Goal: Navigation & Orientation: Find specific page/section

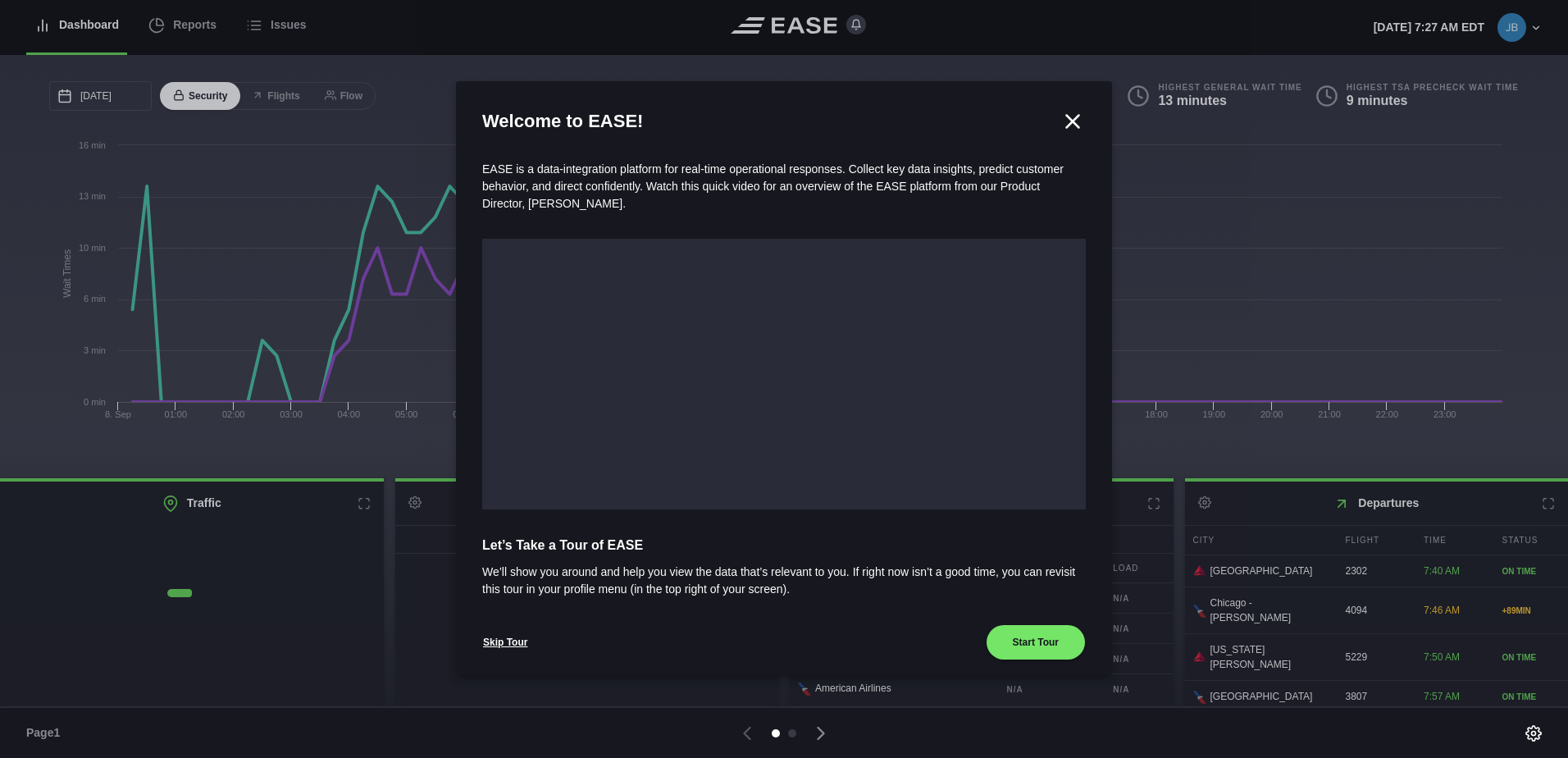
click at [1064, 126] on icon at bounding box center [1072, 121] width 24 height 24
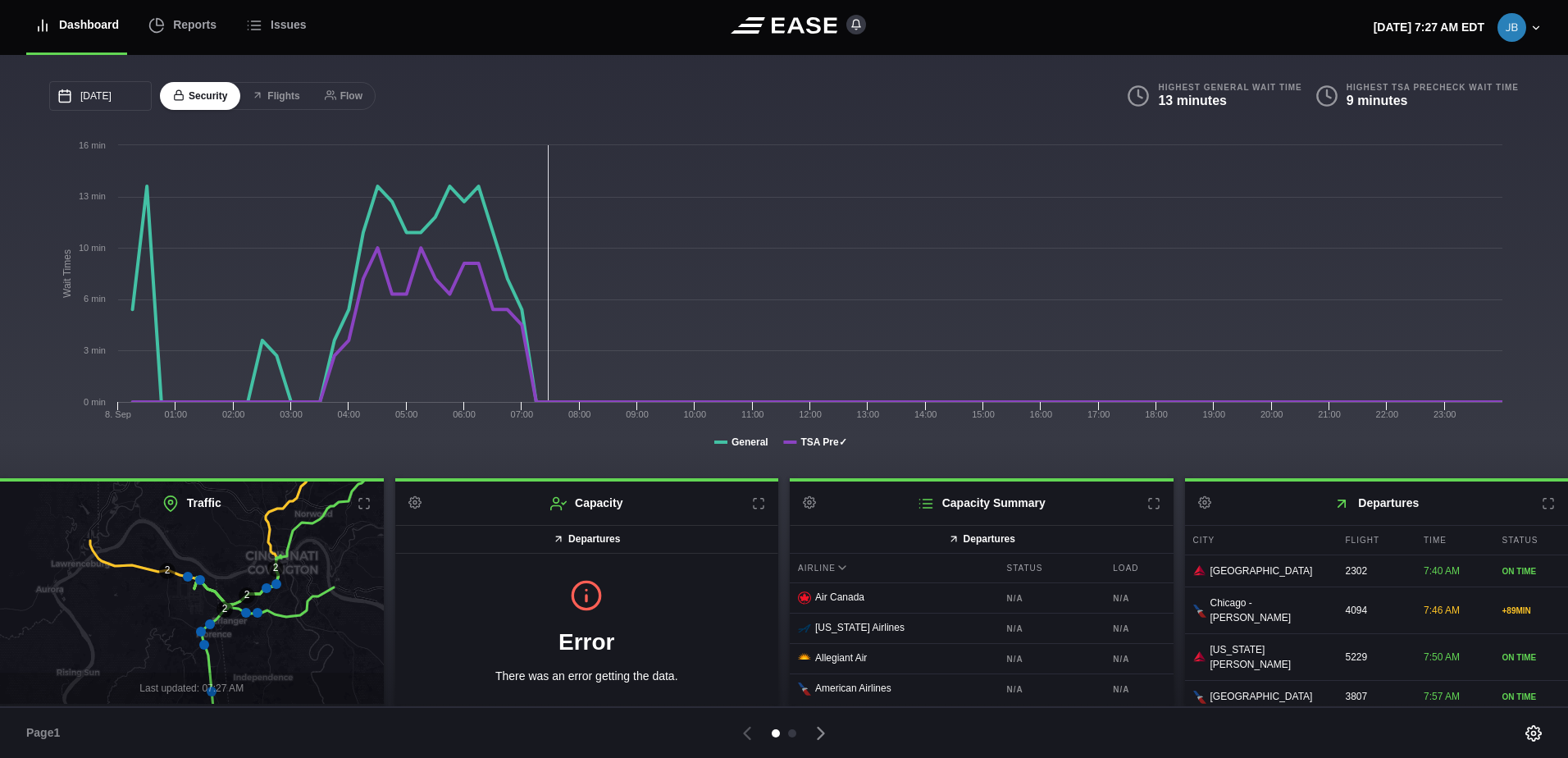
click at [185, 582] on icon at bounding box center [188, 577] width 10 height 10
click at [362, 506] on icon at bounding box center [364, 504] width 13 height 13
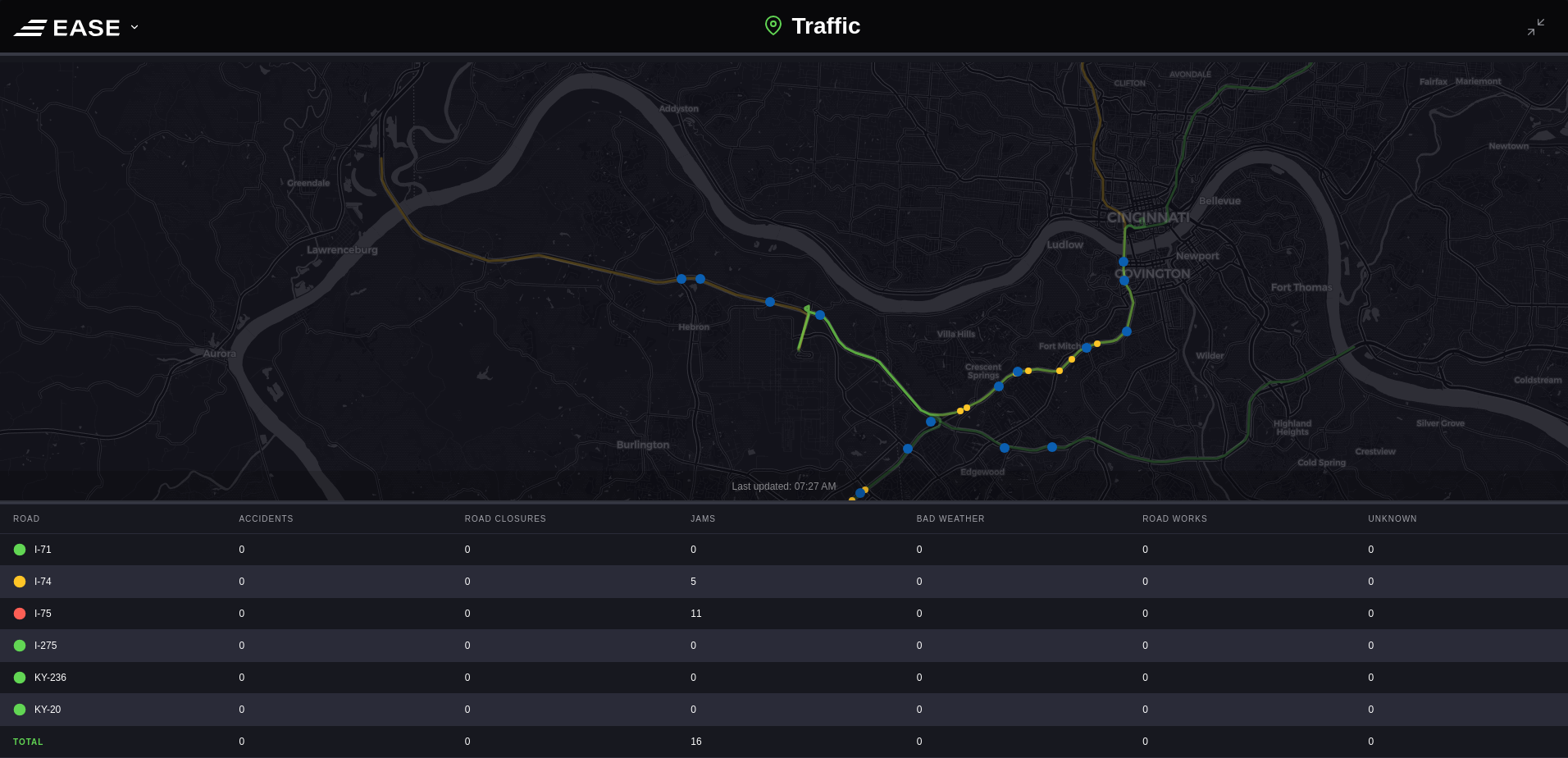
click at [683, 277] on icon at bounding box center [681, 279] width 10 height 10
click at [700, 285] on icon at bounding box center [784, 365] width 1886 height 733
click at [701, 277] on icon at bounding box center [701, 279] width 10 height 10
click at [823, 314] on icon at bounding box center [820, 315] width 10 height 10
click at [996, 388] on icon at bounding box center [998, 386] width 10 height 10
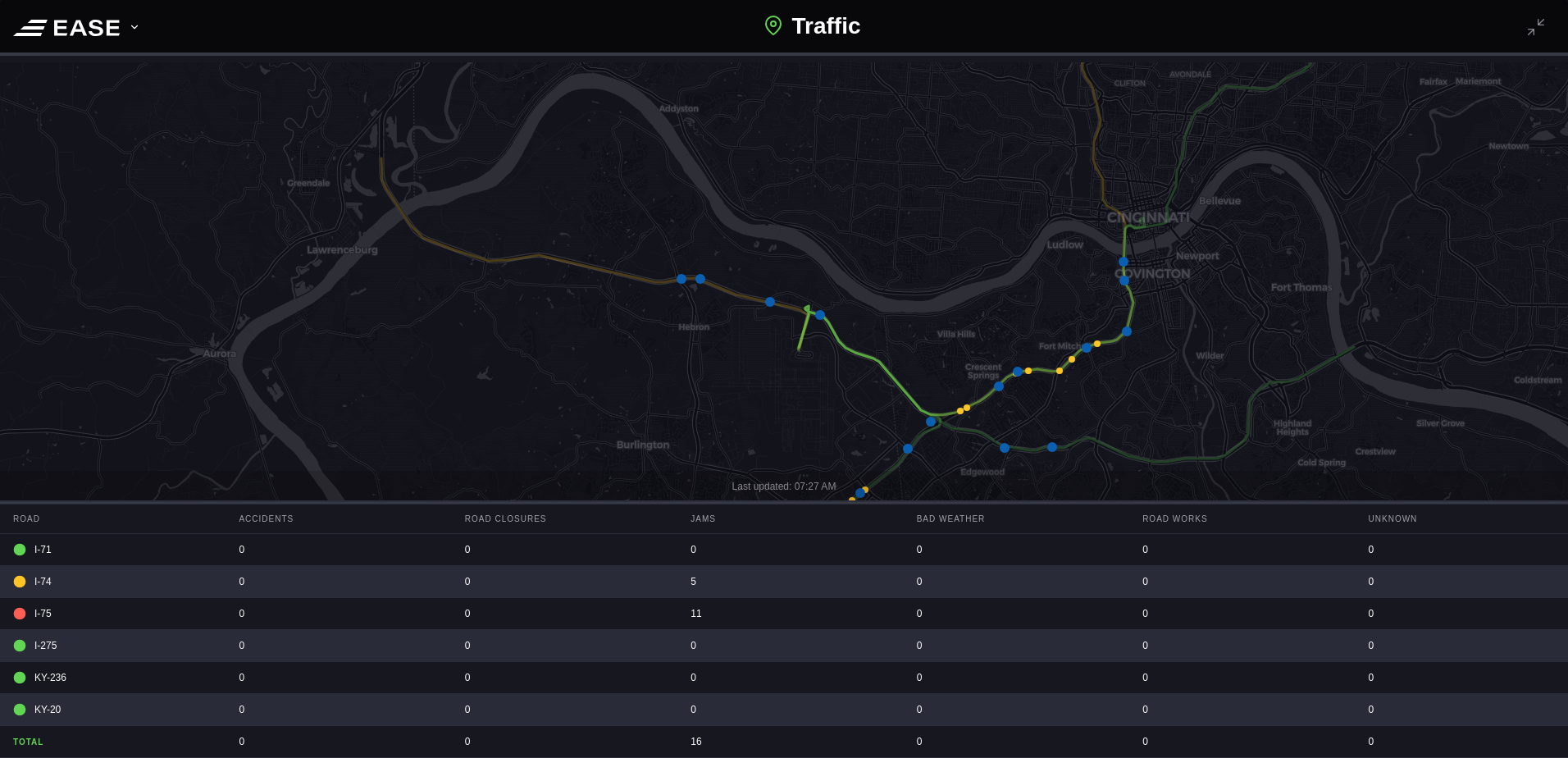
click at [1128, 328] on icon at bounding box center [1127, 332] width 10 height 10
click at [1121, 280] on icon at bounding box center [1124, 280] width 10 height 10
click at [1126, 258] on icon at bounding box center [1123, 262] width 10 height 10
click at [1534, 24] on icon at bounding box center [1540, 23] width 13 height 13
